Goal: Task Accomplishment & Management: Complete application form

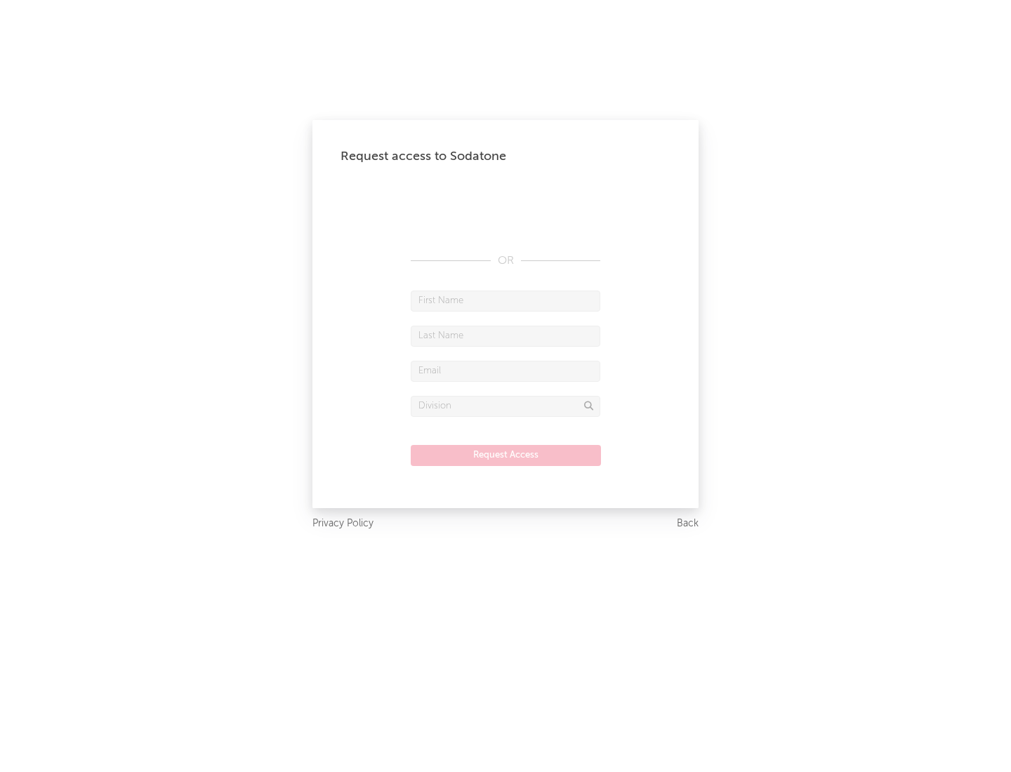
click at [505, 300] on input "text" at bounding box center [505, 301] width 189 height 21
type input "[PERSON_NAME]"
click at [505, 335] on input "text" at bounding box center [505, 336] width 189 height 21
type input "[PERSON_NAME]"
click at [505, 371] on input "text" at bounding box center [505, 371] width 189 height 21
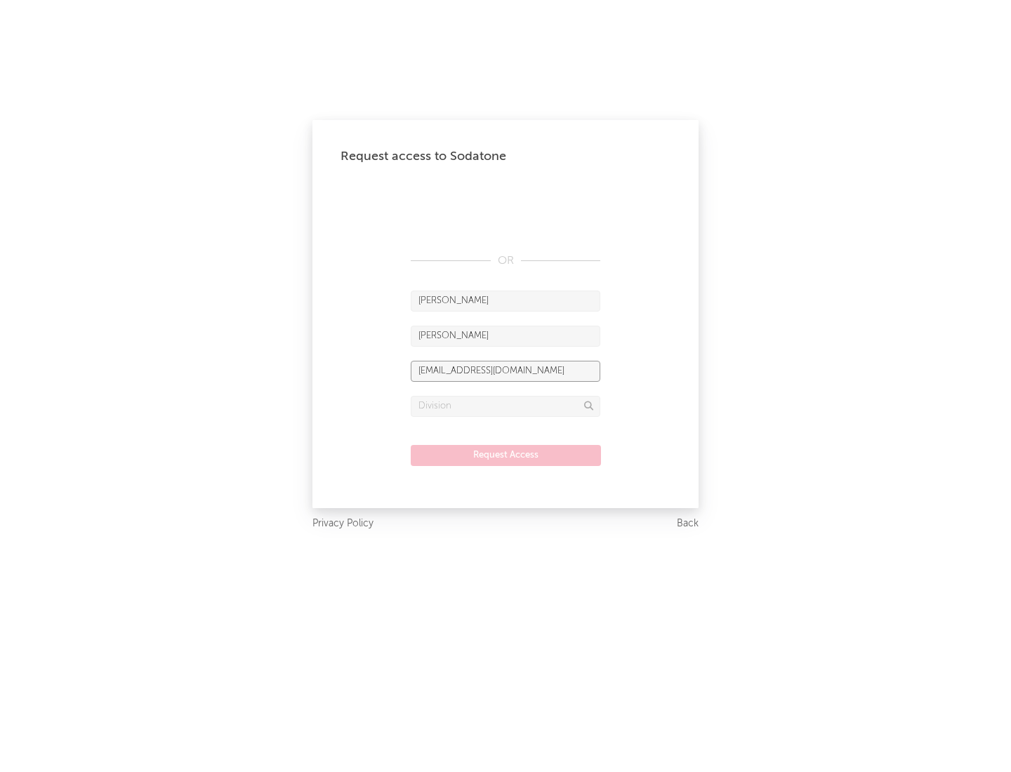
type input "[EMAIL_ADDRESS][DOMAIN_NAME]"
click at [505, 406] on input "text" at bounding box center [505, 406] width 189 height 21
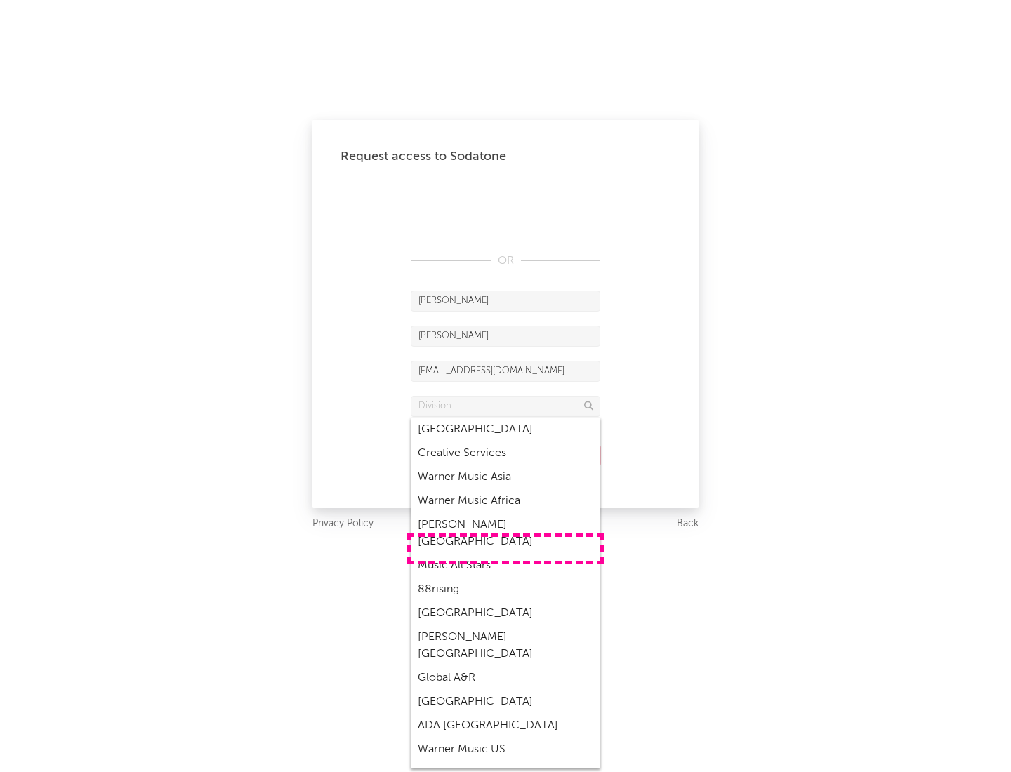
click at [505, 554] on div "Music All Stars" at bounding box center [505, 566] width 189 height 24
type input "Music All Stars"
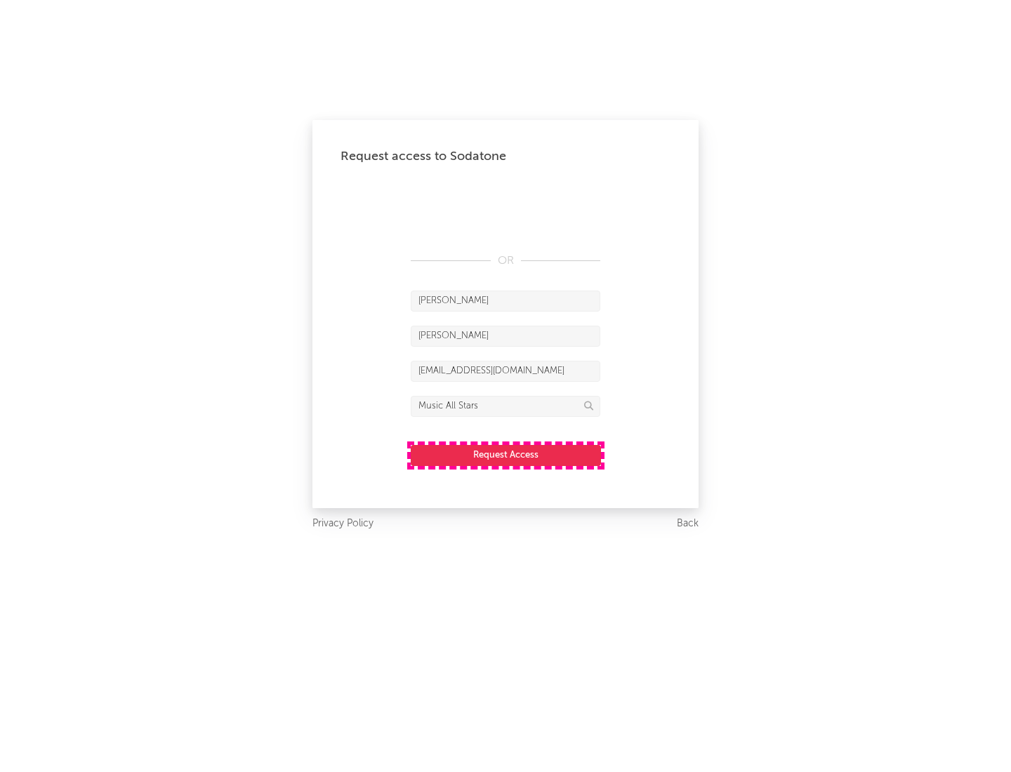
click at [505, 455] on button "Request Access" at bounding box center [506, 455] width 190 height 21
